Goal: Task Accomplishment & Management: Manage account settings

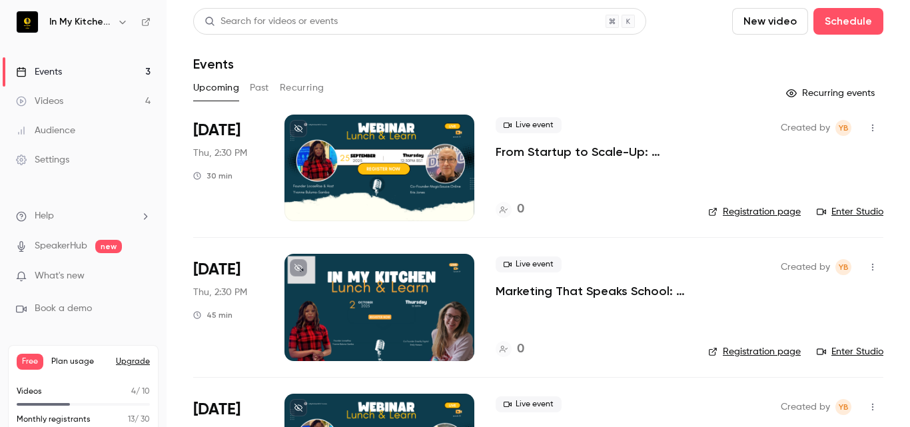
click at [502, 153] on p "From Startup to Scale-Up: Lessons in Growth & Investment for School Vendors" at bounding box center [591, 152] width 191 height 16
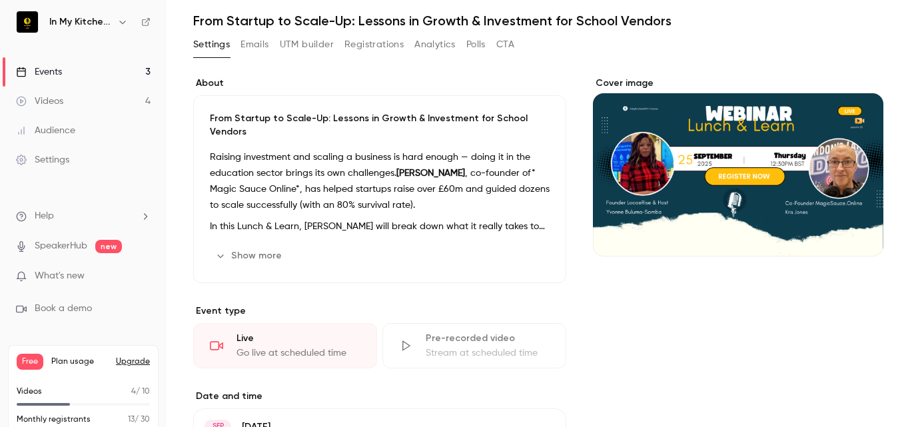
scroll to position [67, 0]
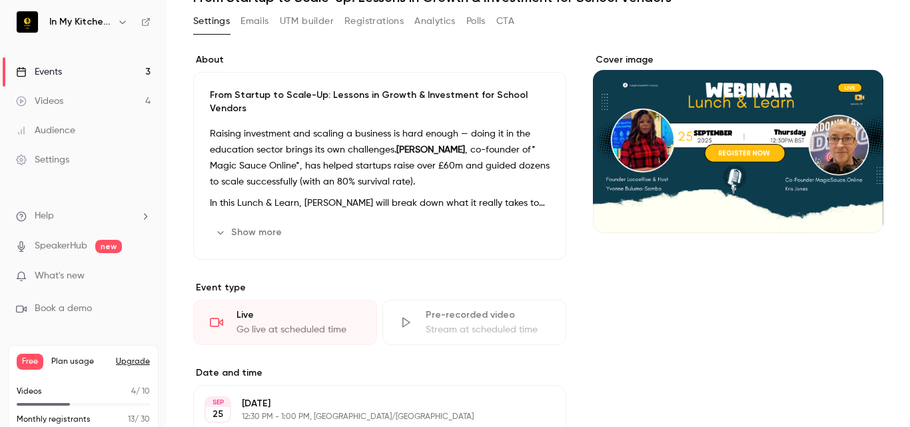
click at [256, 233] on button "Show more" at bounding box center [250, 232] width 80 height 21
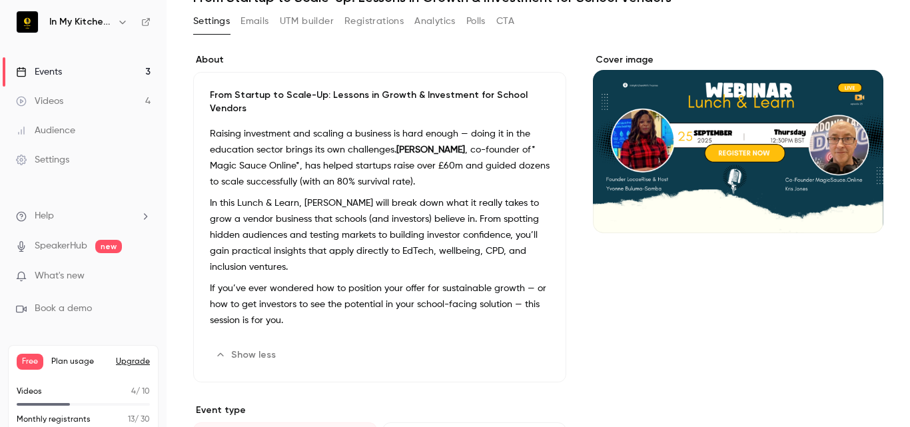
click at [775, 175] on div "Cover image" at bounding box center [738, 143] width 290 height 180
click at [0, 0] on input "Cover image" at bounding box center [0, 0] width 0 height 0
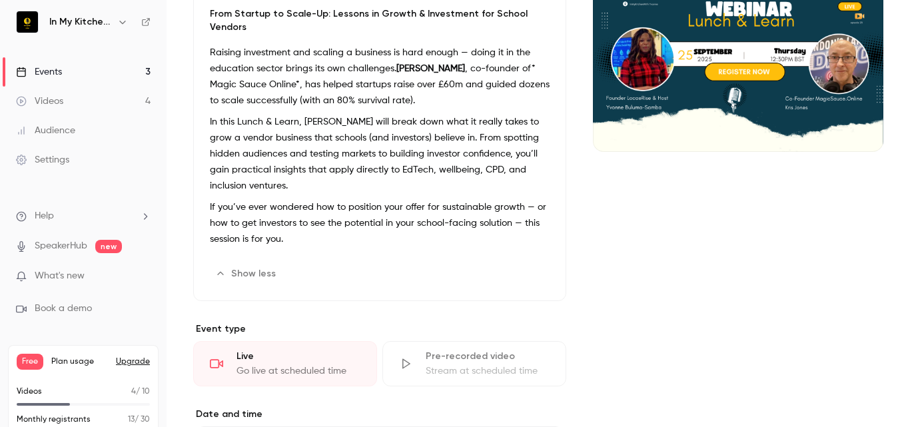
scroll to position [43, 0]
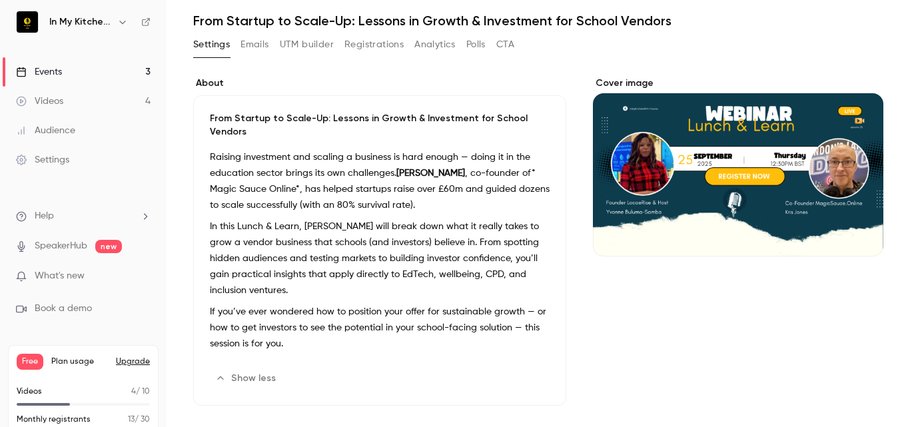
click at [734, 116] on div "Cover image" at bounding box center [738, 167] width 290 height 180
click at [0, 0] on input "Cover image" at bounding box center [0, 0] width 0 height 0
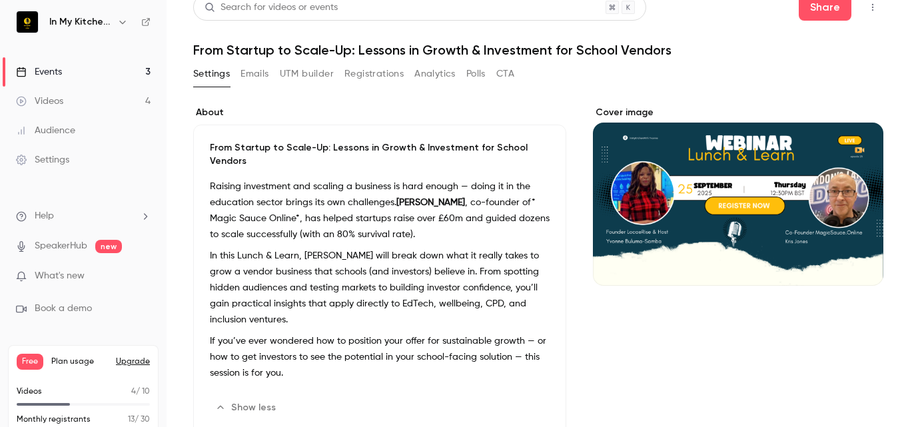
scroll to position [0, 0]
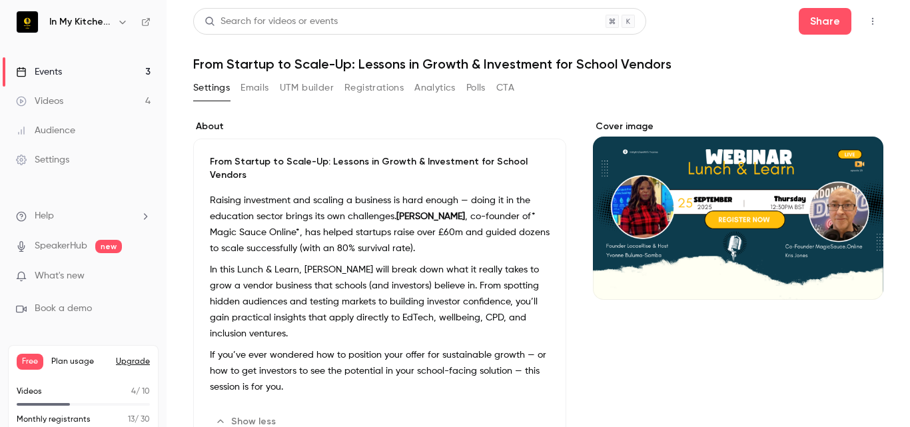
click at [707, 247] on div "Cover image" at bounding box center [738, 210] width 290 height 180
click at [0, 0] on input "Cover image" at bounding box center [0, 0] width 0 height 0
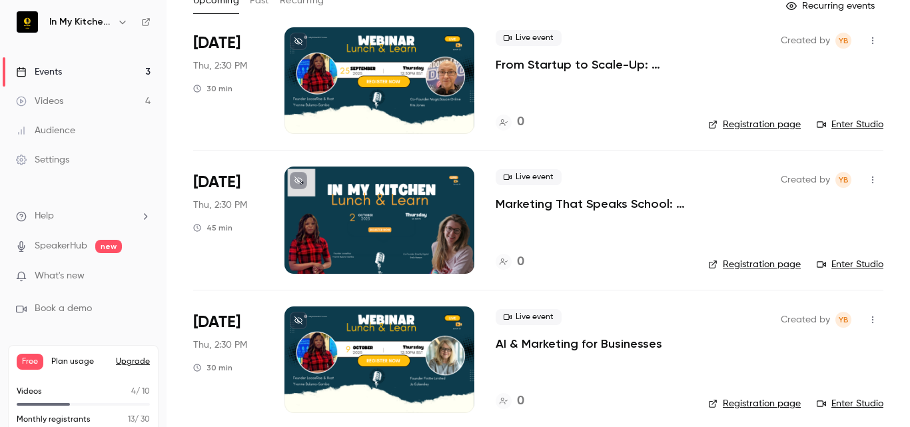
scroll to position [97, 0]
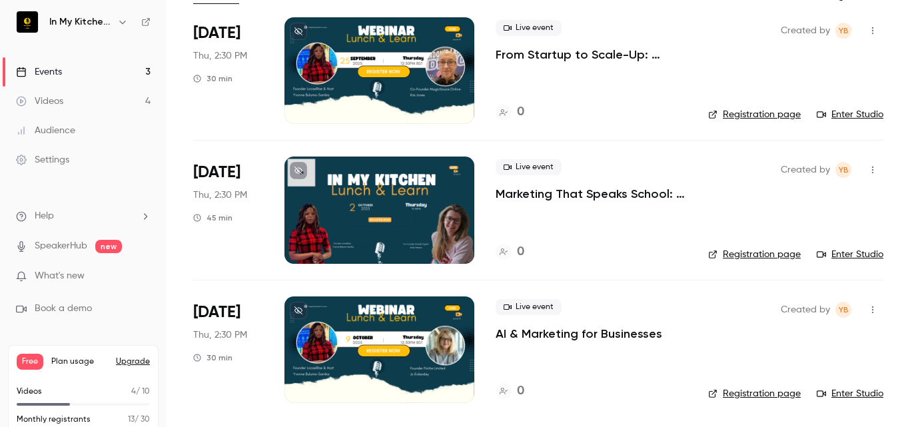
click at [563, 55] on p "From Startup to Scale-Up: Lessons in Growth & Investment for School Vendors" at bounding box center [591, 55] width 191 height 16
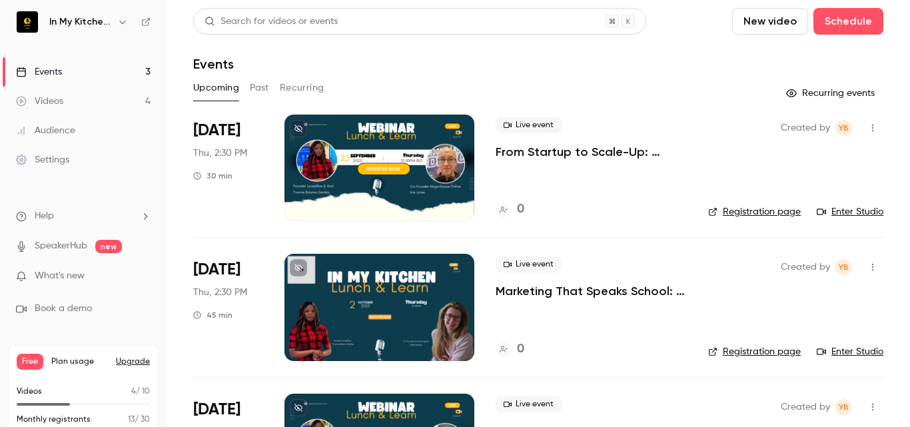
scroll to position [67, 0]
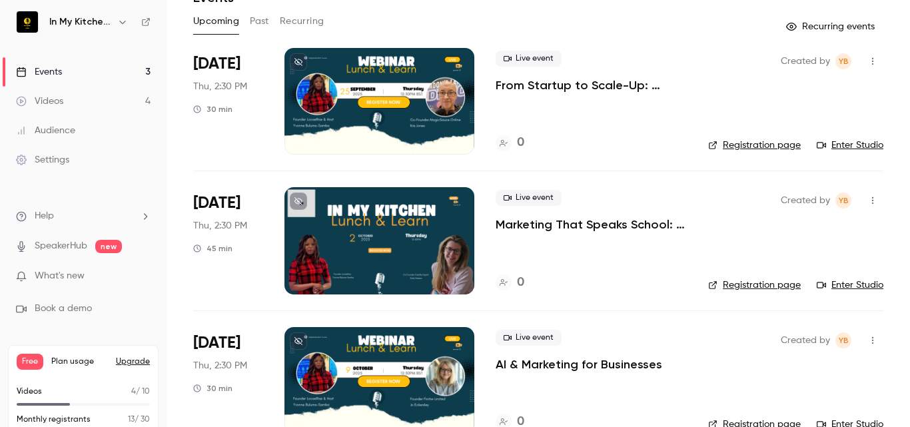
click at [554, 79] on p "From Startup to Scale-Up: Lessons in Growth & Investment for School Vendors" at bounding box center [591, 85] width 191 height 16
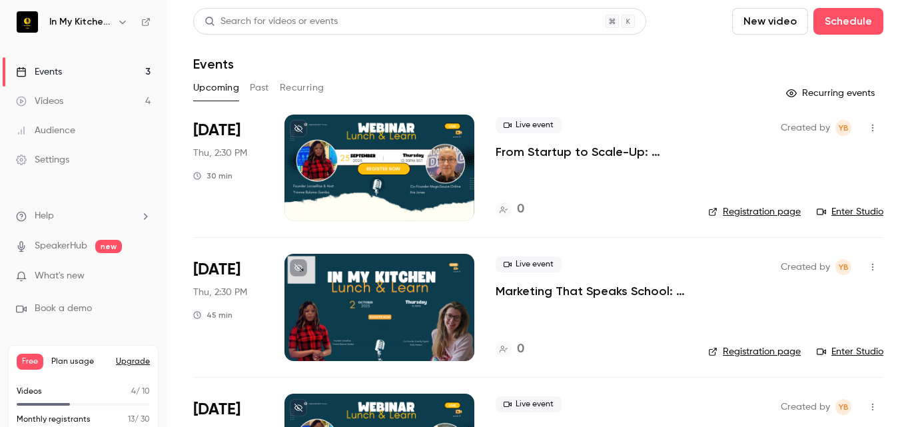
click at [548, 149] on p "From Startup to Scale-Up: Lessons in Growth & Investment for School Vendors" at bounding box center [591, 152] width 191 height 16
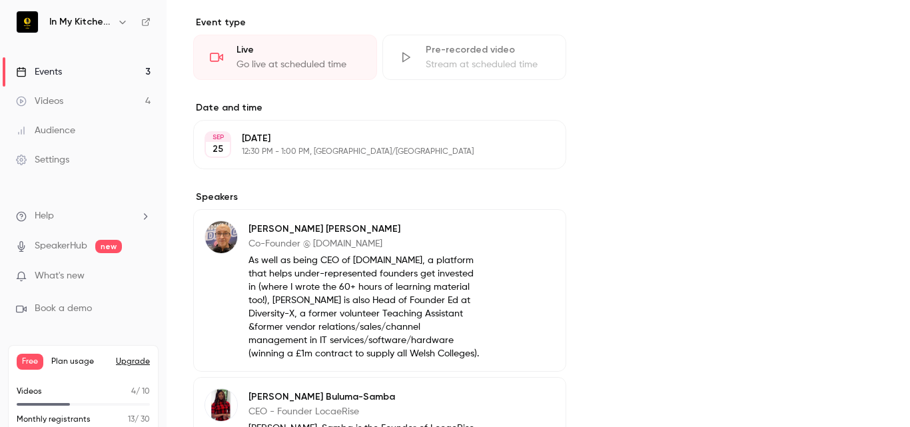
scroll to position [400, 0]
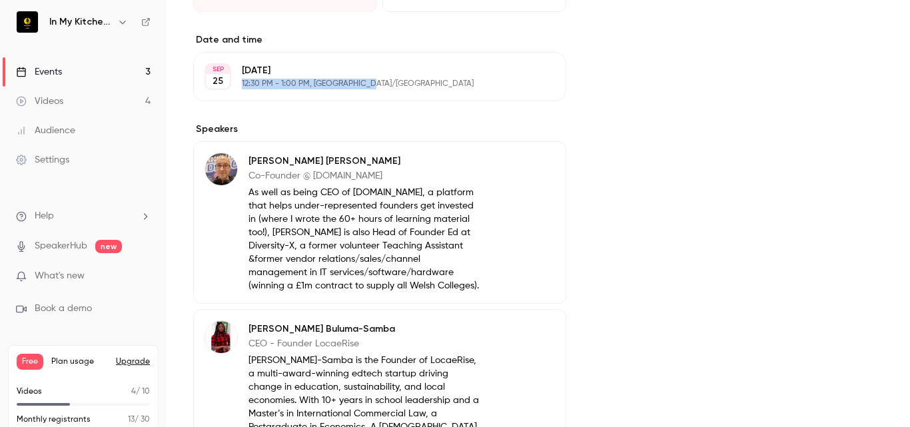
drag, startPoint x: 384, startPoint y: 79, endPoint x: 240, endPoint y: 84, distance: 144.6
click at [240, 84] on div "[DATE] [DATE] 12:30 PM - 1:00 PM, [GEOGRAPHIC_DATA]/[GEOGRAPHIC_DATA] Edit" at bounding box center [379, 76] width 373 height 49
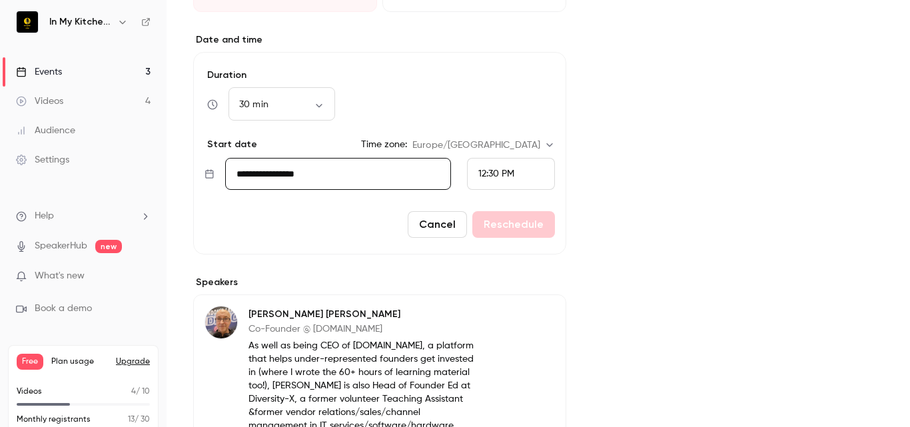
click at [699, 121] on div "Cover image" at bounding box center [738, 243] width 290 height 1047
click at [695, 162] on div "Cover image" at bounding box center [738, 243] width 290 height 1047
click at [683, 228] on div "Cover image" at bounding box center [738, 243] width 290 height 1047
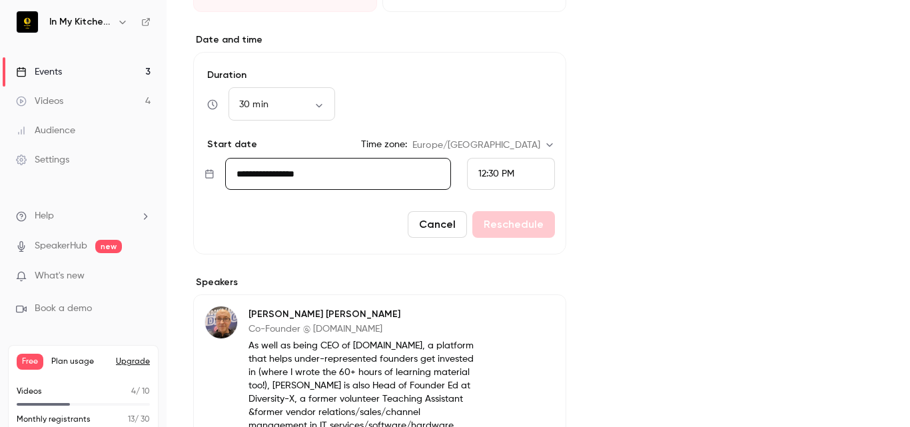
click at [639, 205] on div "Cover image" at bounding box center [738, 243] width 290 height 1047
